Goal: Task Accomplishment & Management: Use online tool/utility

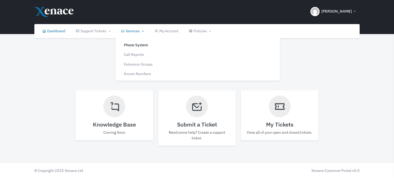
drag, startPoint x: 133, startPoint y: 29, endPoint x: 135, endPoint y: 33, distance: 3.7
click at [133, 29] on link "Services" at bounding box center [132, 31] width 33 height 14
click at [138, 55] on link "Call Reports" at bounding box center [157, 55] width 78 height 10
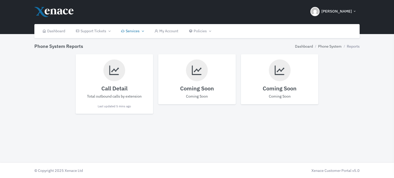
click at [110, 88] on h4 "Call Detail" at bounding box center [114, 88] width 67 height 7
select select
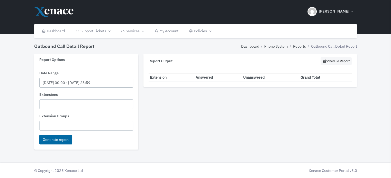
click at [53, 82] on input "[DATE] 00:00 - [DATE] 23:59" at bounding box center [86, 83] width 94 height 10
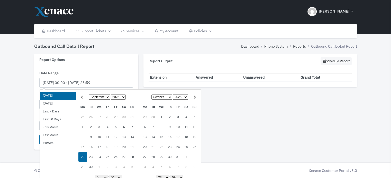
drag, startPoint x: 338, startPoint y: 107, endPoint x: 327, endPoint y: 113, distance: 13.7
click at [338, 109] on div "Report Output Schedule Report Export to Excel Loading... Extension Answered Una…" at bounding box center [250, 104] width 219 height 101
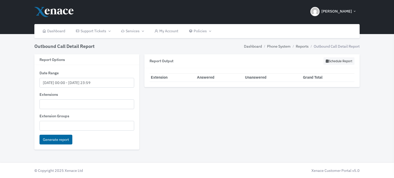
click at [82, 101] on ul at bounding box center [87, 104] width 94 height 8
click at [363, 111] on div "Outbound Call Detail Report Dashboard Phone System Reports Outbound Call Detail…" at bounding box center [197, 97] width 394 height 159
drag, startPoint x: 72, startPoint y: 125, endPoint x: 74, endPoint y: 124, distance: 2.8
click at [72, 125] on ul at bounding box center [87, 125] width 94 height 8
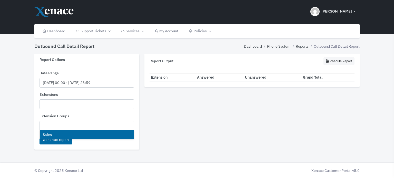
click at [259, 116] on div "Report Output Schedule Report Export to Excel Loading... Extension Answered Una…" at bounding box center [252, 104] width 221 height 101
